Goal: Task Accomplishment & Management: Use online tool/utility

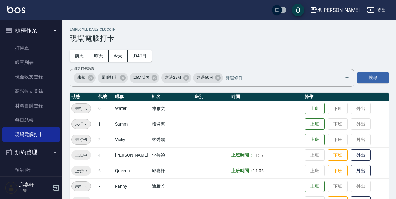
scroll to position [128, 0]
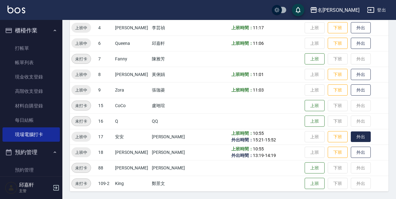
click at [355, 137] on button "外出" at bounding box center [361, 137] width 20 height 11
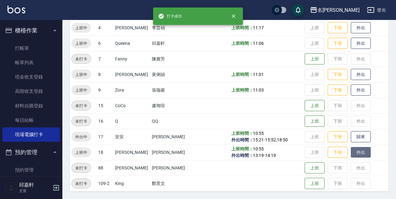
click at [360, 152] on button "外出" at bounding box center [361, 152] width 20 height 11
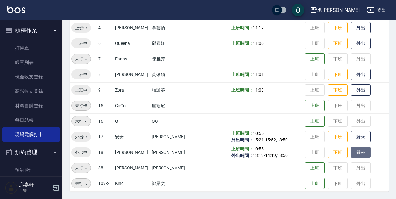
click at [351, 151] on button "歸來" at bounding box center [361, 152] width 20 height 11
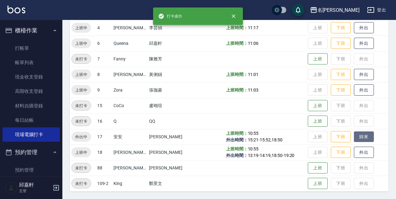
click at [361, 137] on button "歸來" at bounding box center [364, 137] width 20 height 11
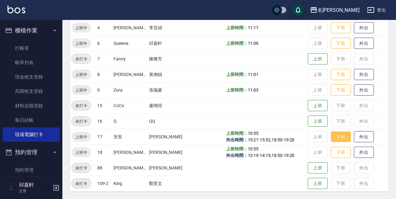
click at [334, 138] on button "下班" at bounding box center [341, 137] width 20 height 11
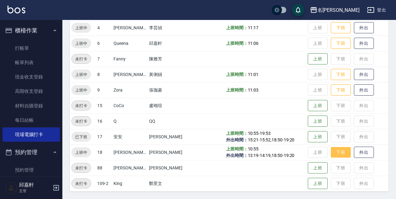
click at [338, 153] on button "下班" at bounding box center [341, 152] width 20 height 11
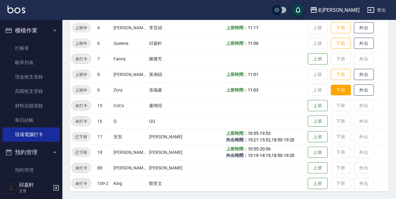
click at [336, 91] on button "下班" at bounding box center [341, 90] width 20 height 11
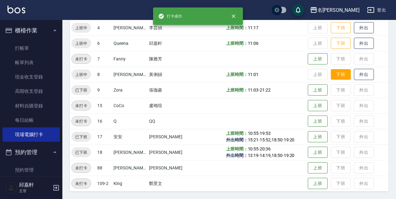
click at [339, 73] on button "下班" at bounding box center [341, 74] width 20 height 11
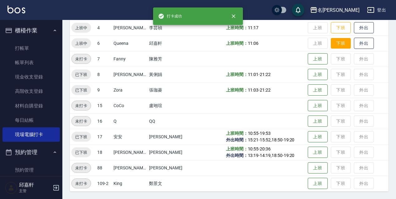
click at [337, 42] on button "下班" at bounding box center [341, 43] width 20 height 11
click at [338, 30] on button "下班" at bounding box center [341, 27] width 20 height 11
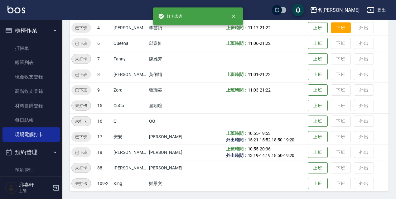
scroll to position [34, 0]
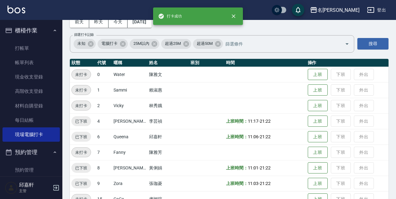
click at [382, 12] on button "登出" at bounding box center [377, 10] width 24 height 12
